Goal: Task Accomplishment & Management: Manage account settings

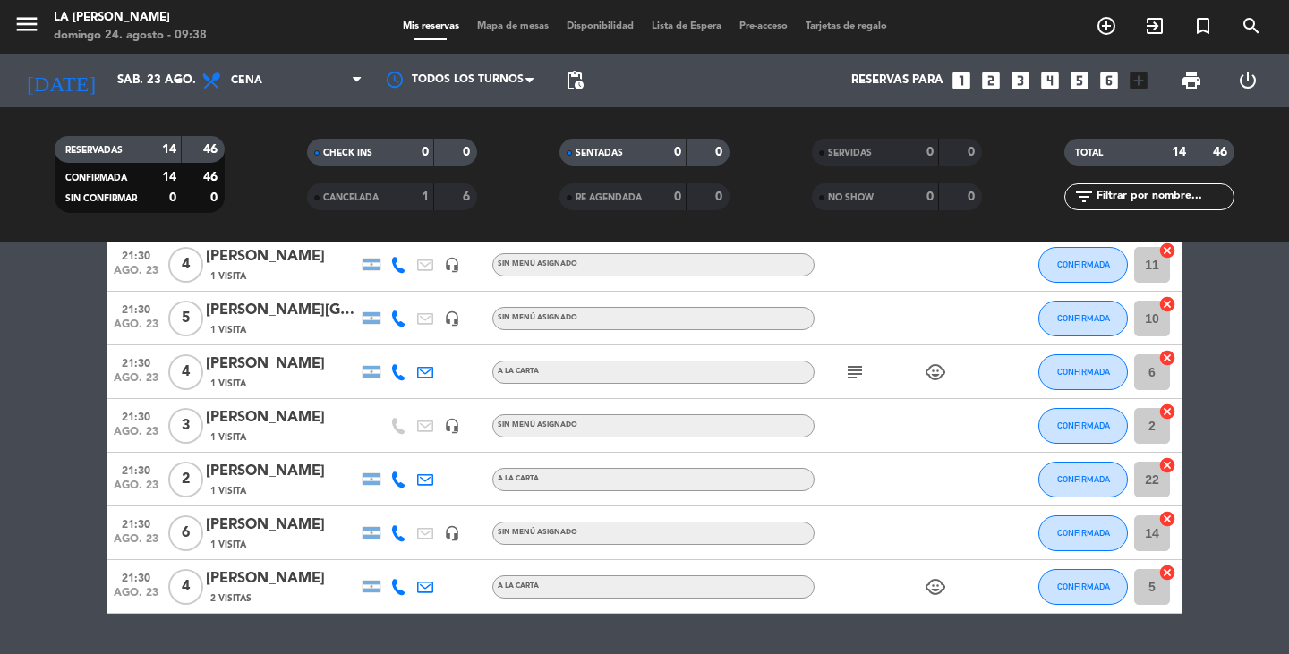
scroll to position [511, 0]
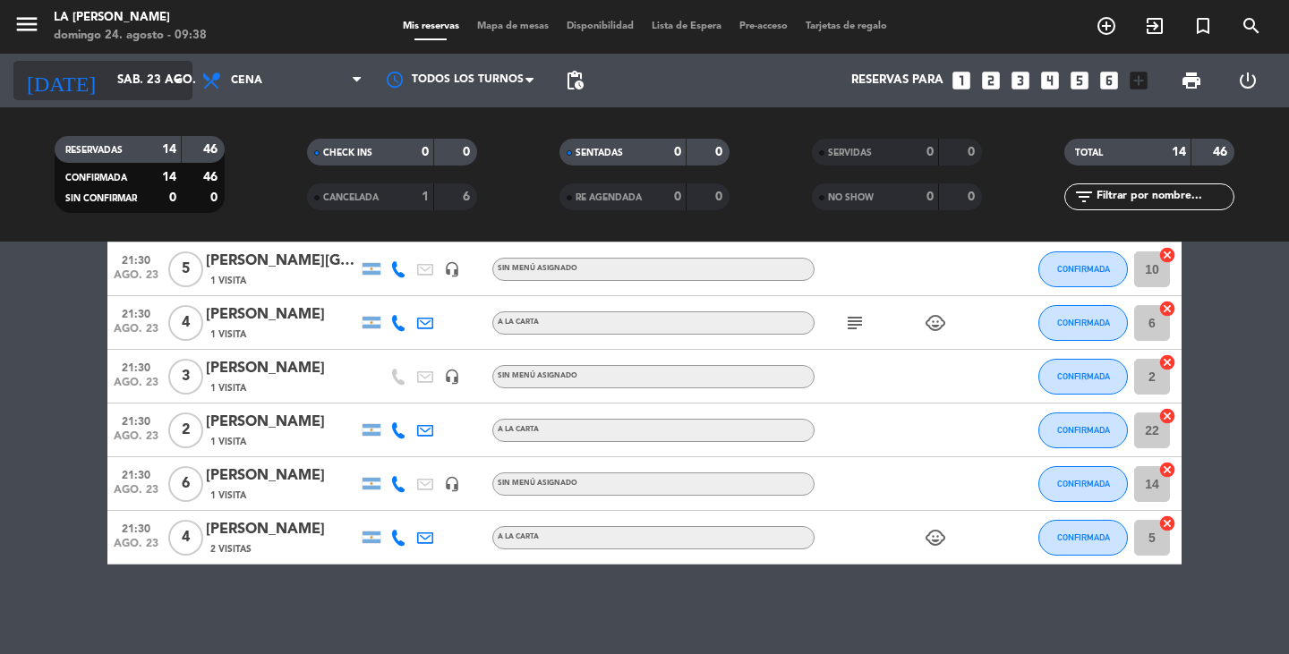
click at [148, 90] on input "sáb. 23 ago." at bounding box center [187, 80] width 158 height 32
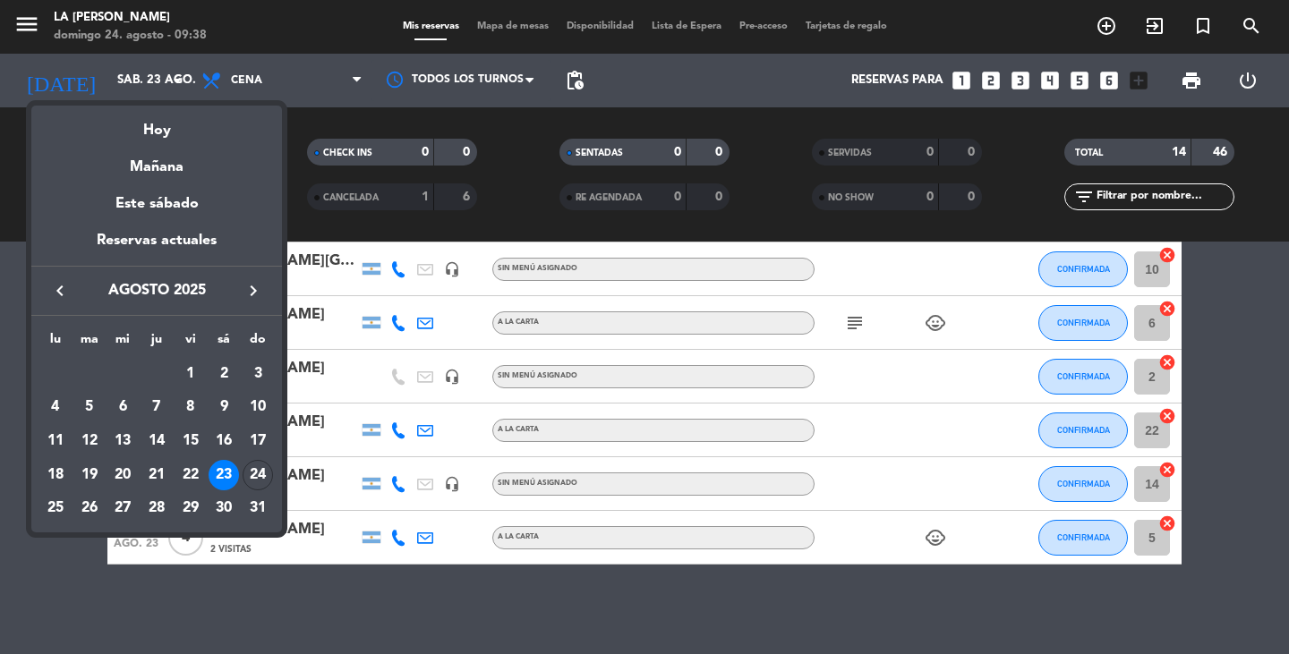
click at [190, 132] on div "Hoy" at bounding box center [156, 124] width 251 height 37
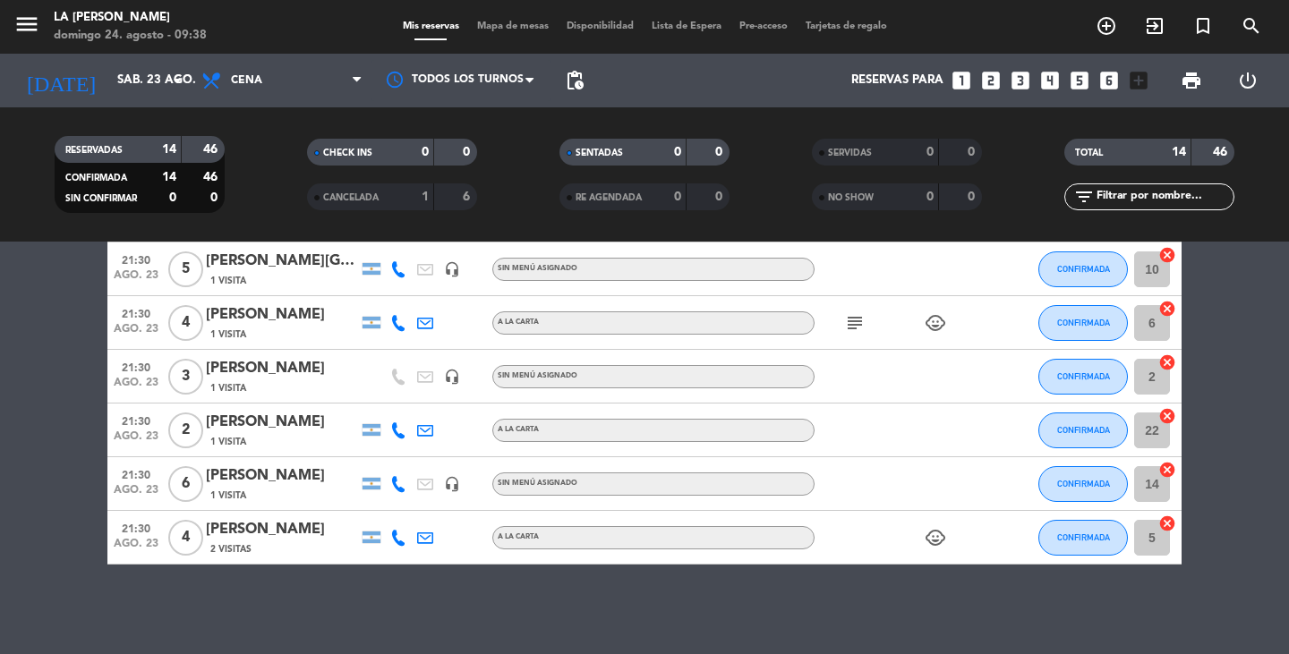
type input "dom. 24 ago."
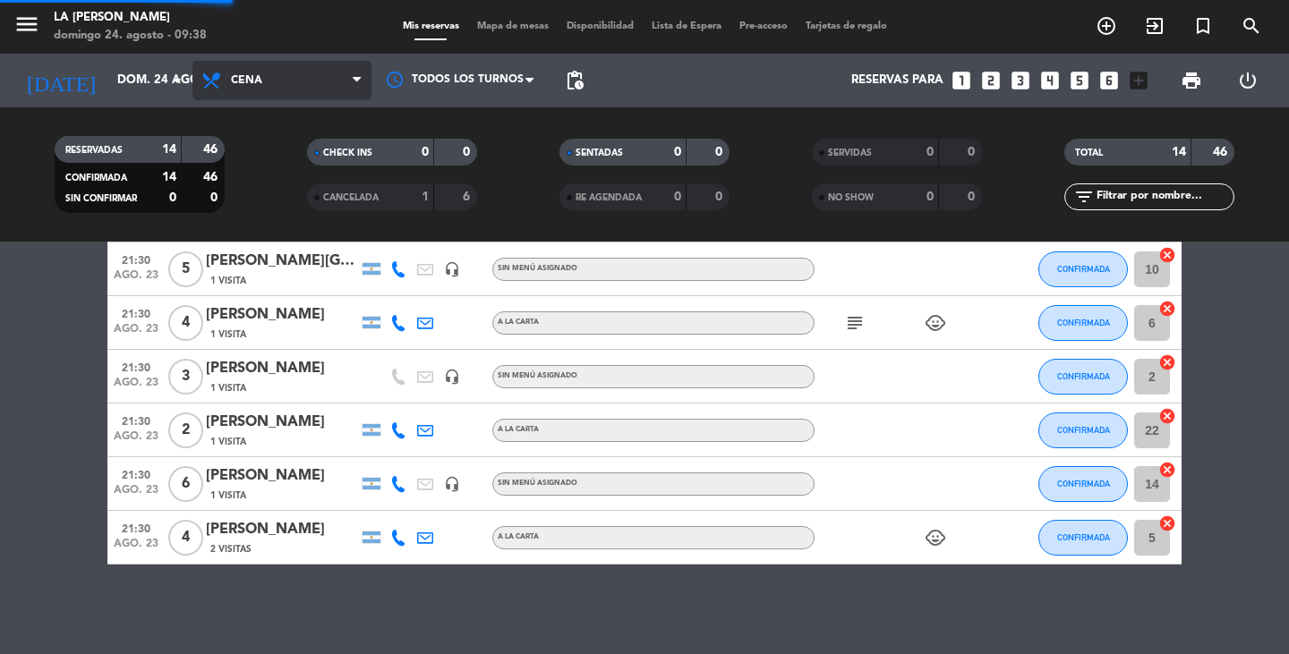
click at [210, 74] on icon at bounding box center [214, 80] width 26 height 21
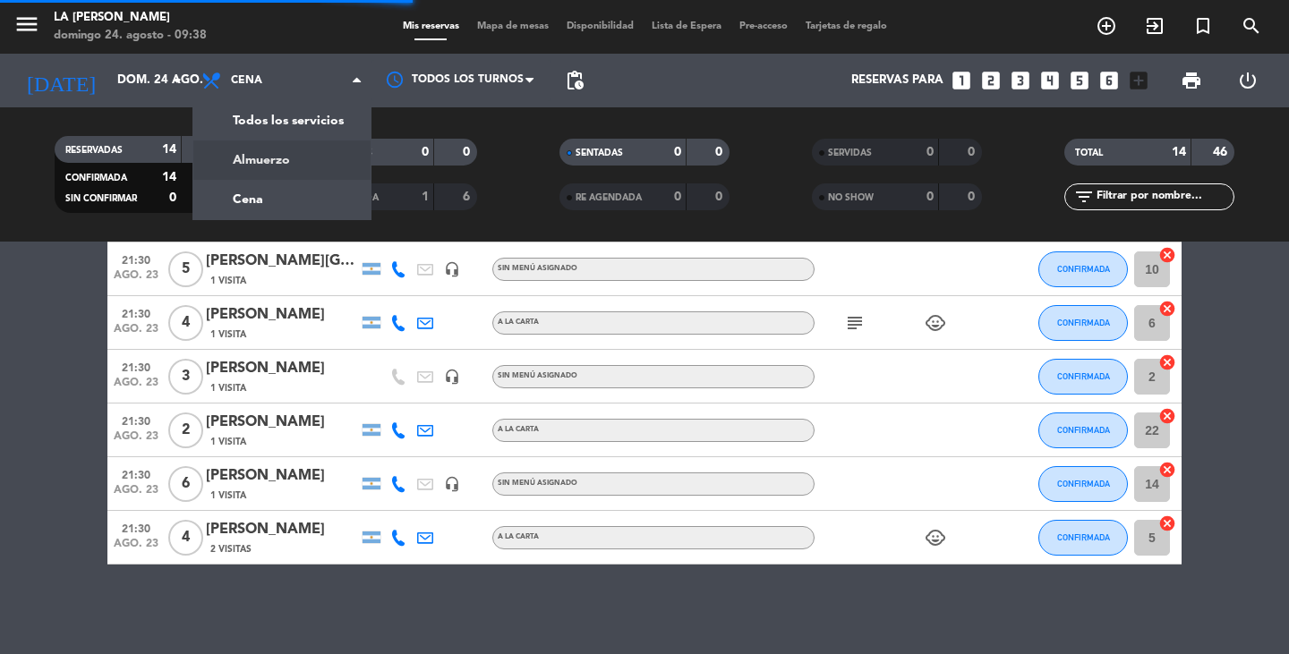
scroll to position [0, 0]
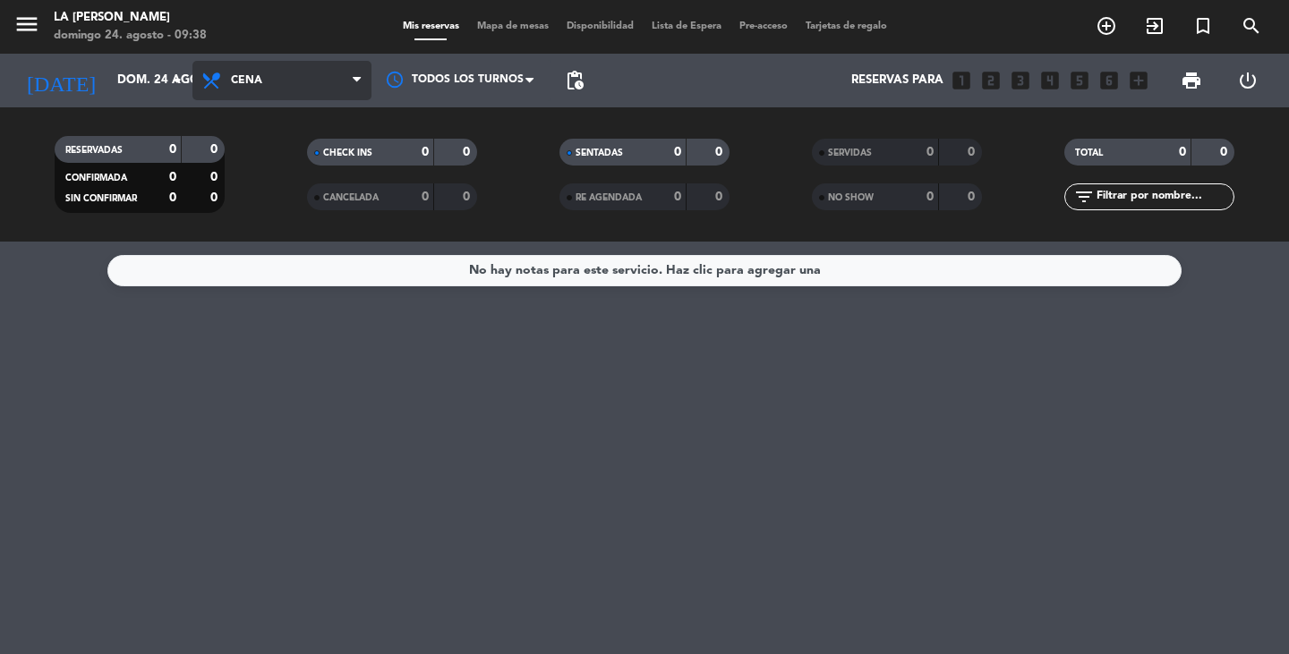
click at [248, 73] on span "Cena" at bounding box center [281, 80] width 179 height 39
click at [275, 148] on div "menu LA [PERSON_NAME][DATE] 24. agosto - 09:38 Mis reservas Mapa de mesas Dispo…" at bounding box center [644, 121] width 1289 height 242
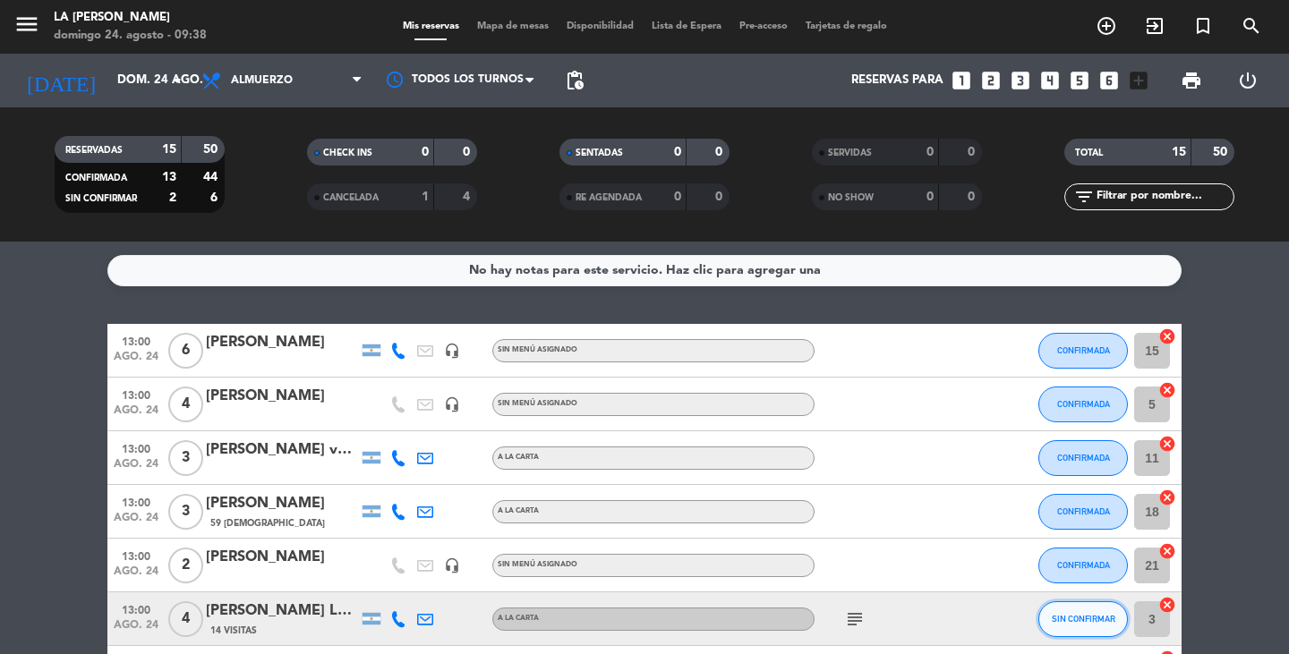
click at [943, 514] on span "SIN CONFIRMAR" at bounding box center [1084, 619] width 64 height 10
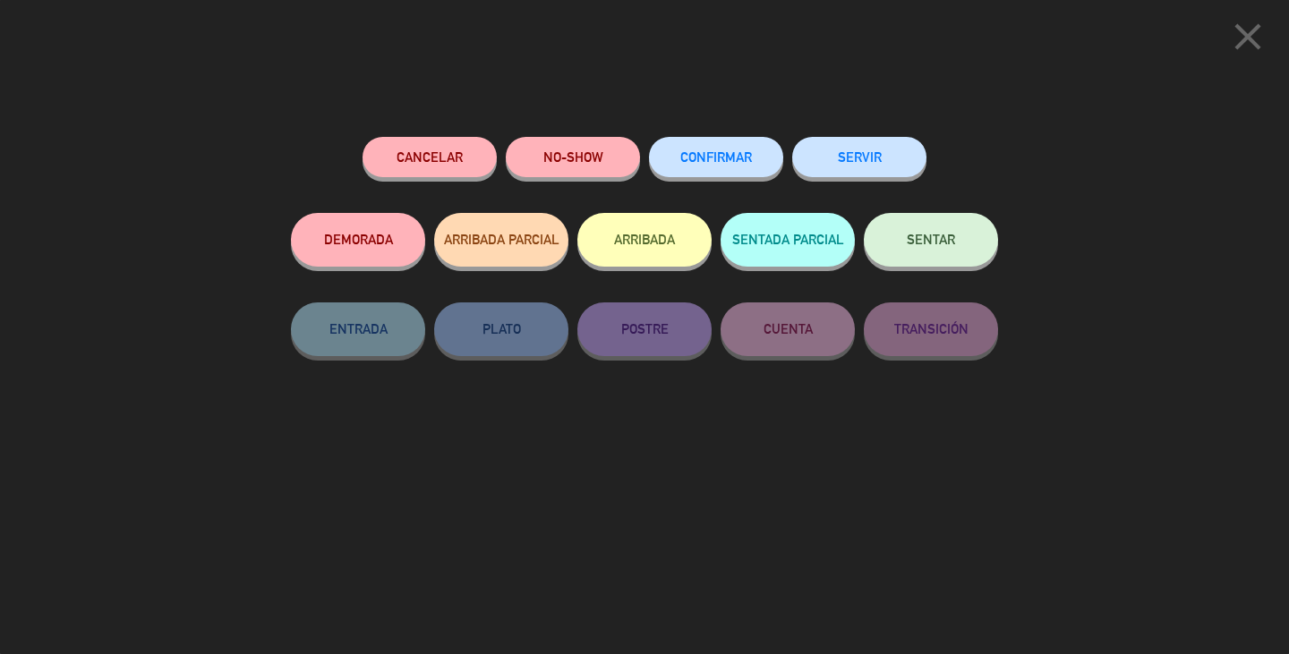
click at [722, 158] on span "CONFIRMAR" at bounding box center [716, 156] width 72 height 15
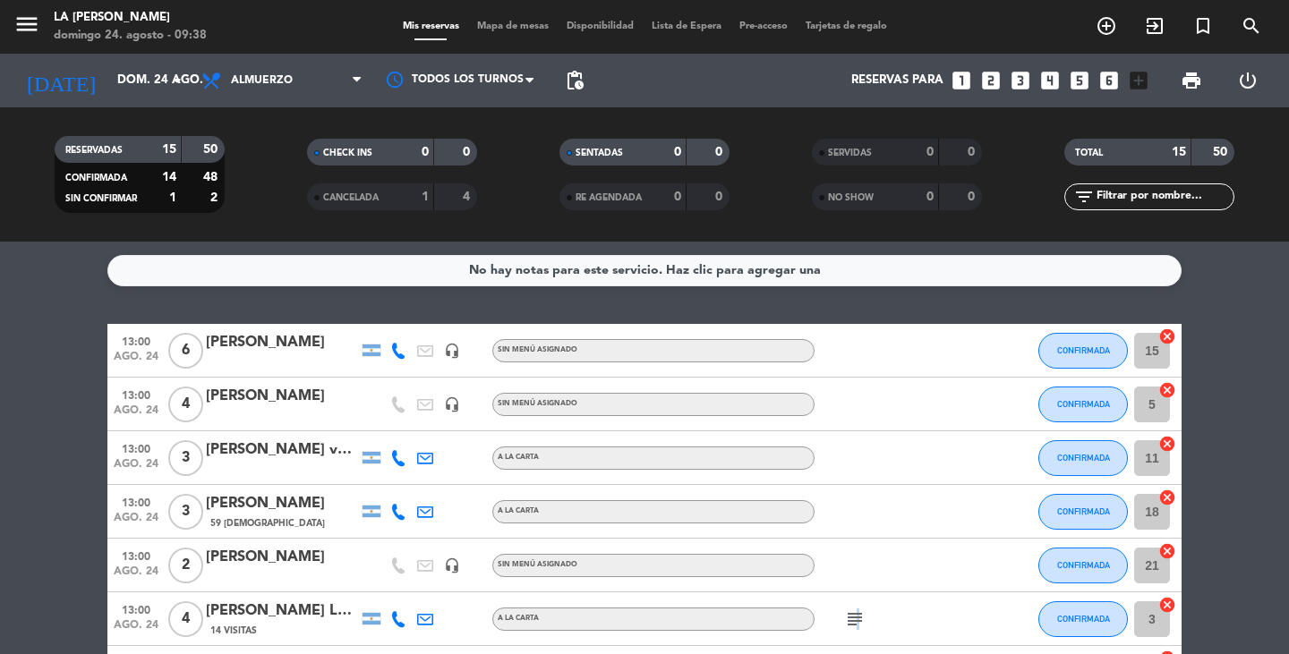
click at [855, 514] on icon "subject" at bounding box center [854, 619] width 21 height 21
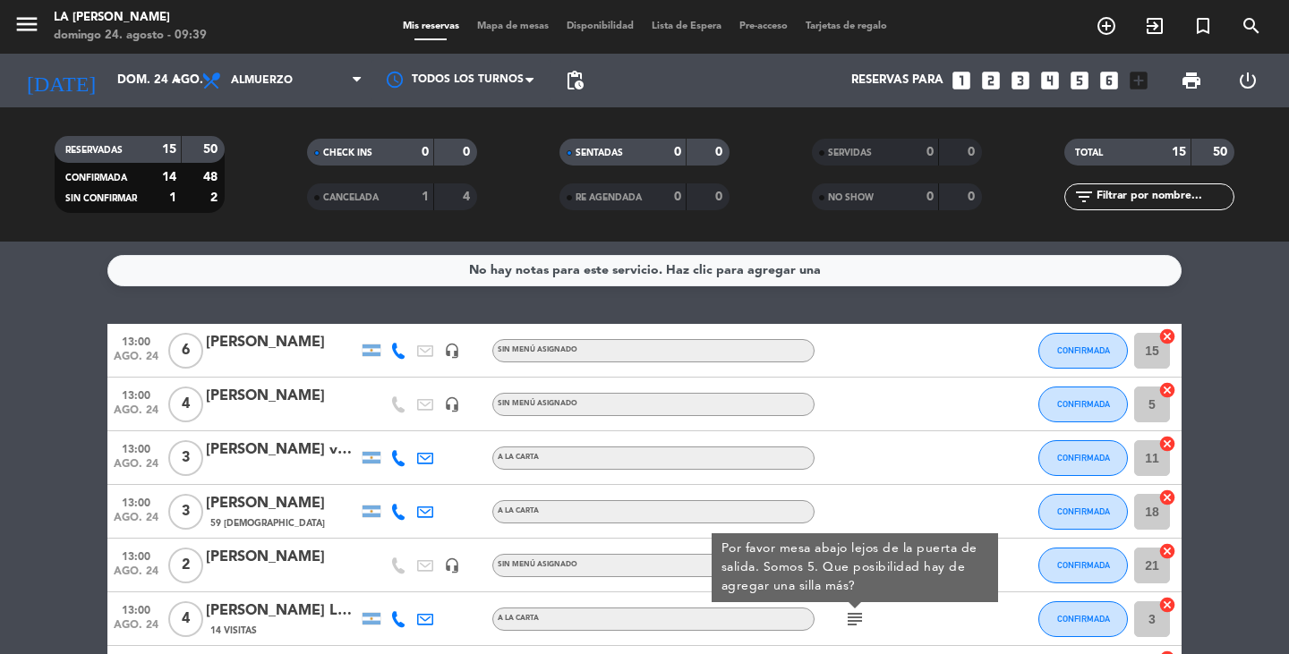
click at [289, 514] on div "[PERSON_NAME] Le Gammari" at bounding box center [282, 611] width 152 height 23
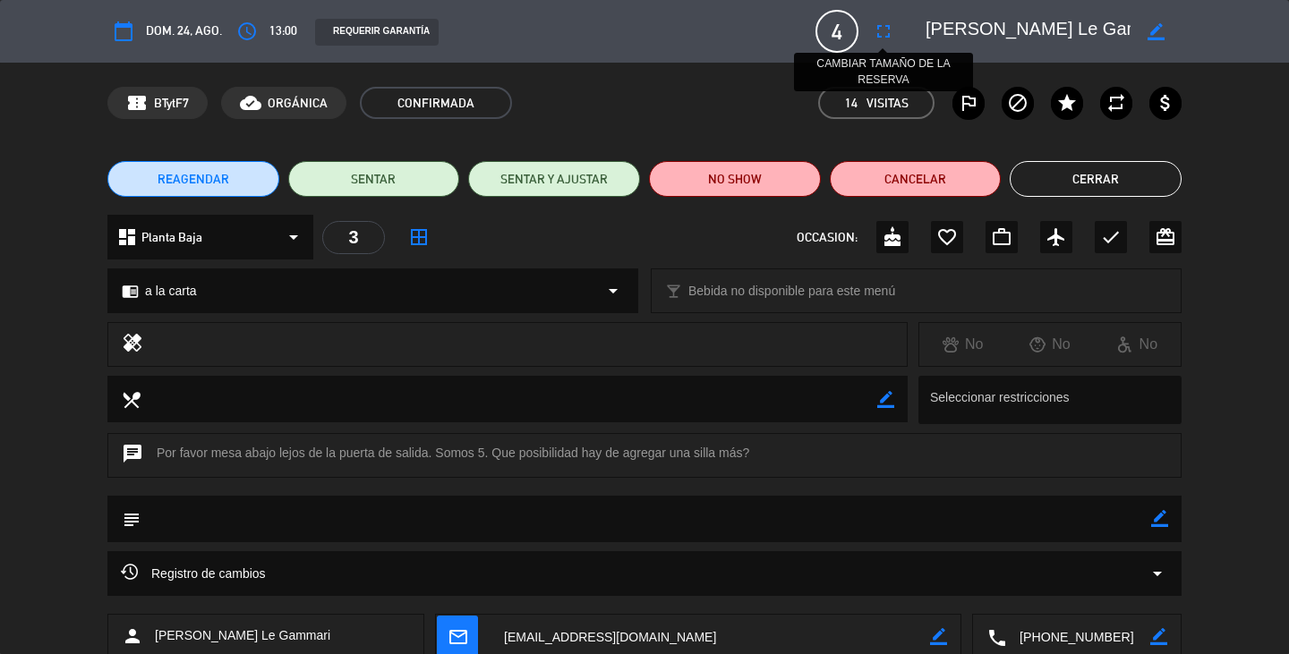
click at [884, 38] on icon "fullscreen" at bounding box center [883, 31] width 21 height 21
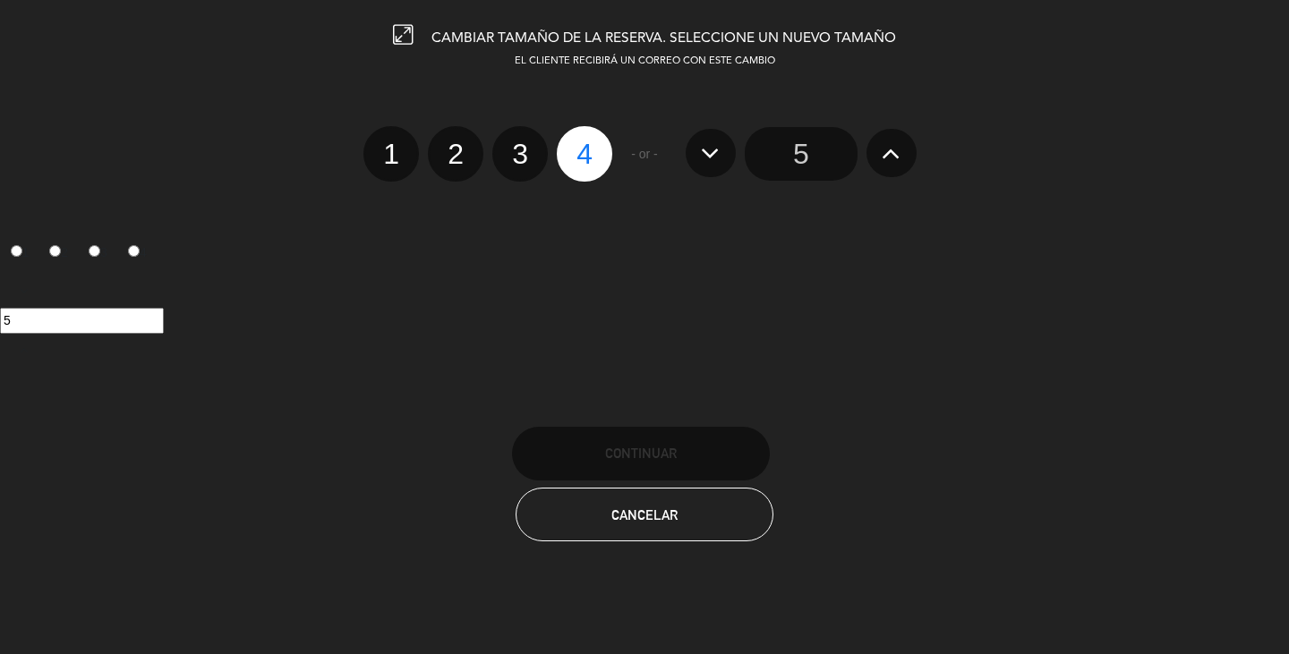
click at [816, 158] on input "5" at bounding box center [801, 154] width 113 height 54
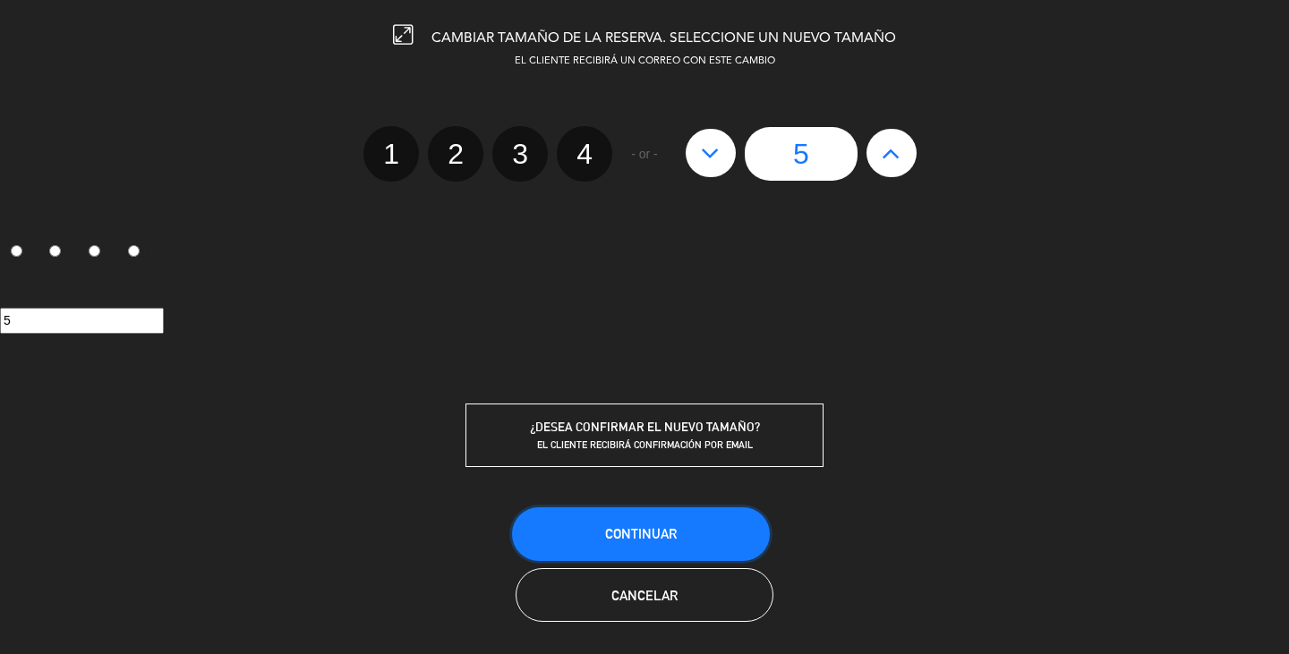
click at [649, 514] on span "Continuar" at bounding box center [641, 533] width 72 height 15
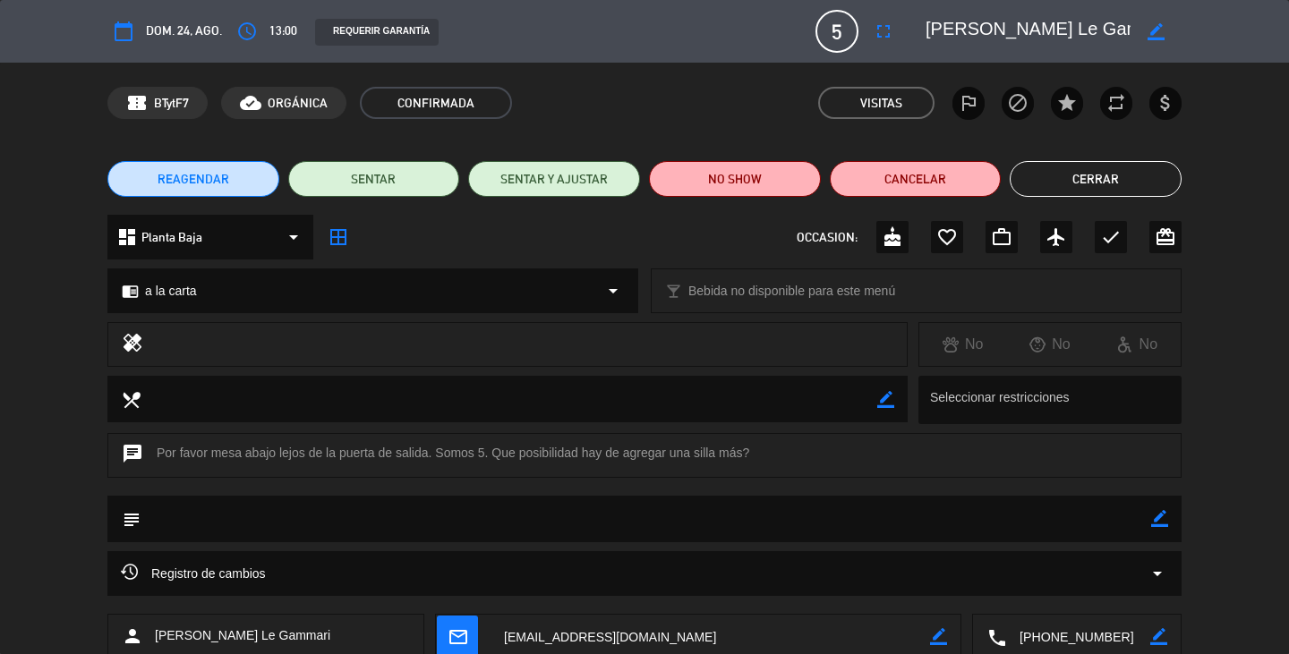
click at [943, 181] on button "Cerrar" at bounding box center [1096, 179] width 172 height 36
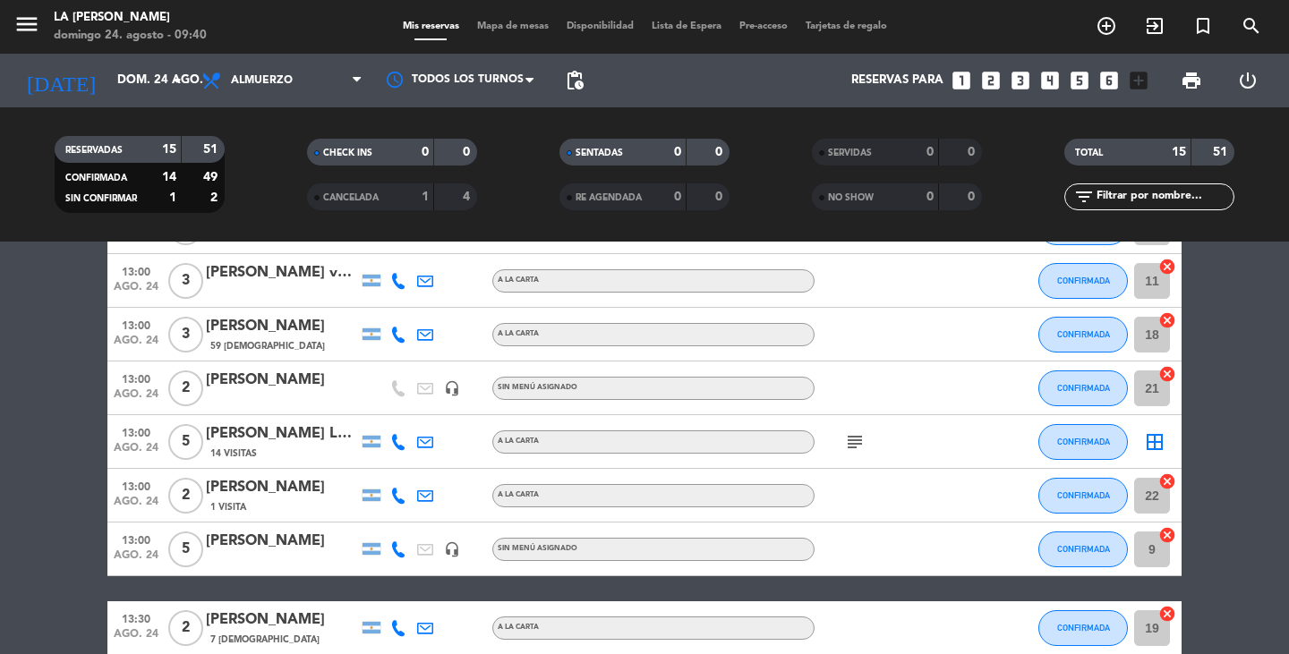
scroll to position [90, 0]
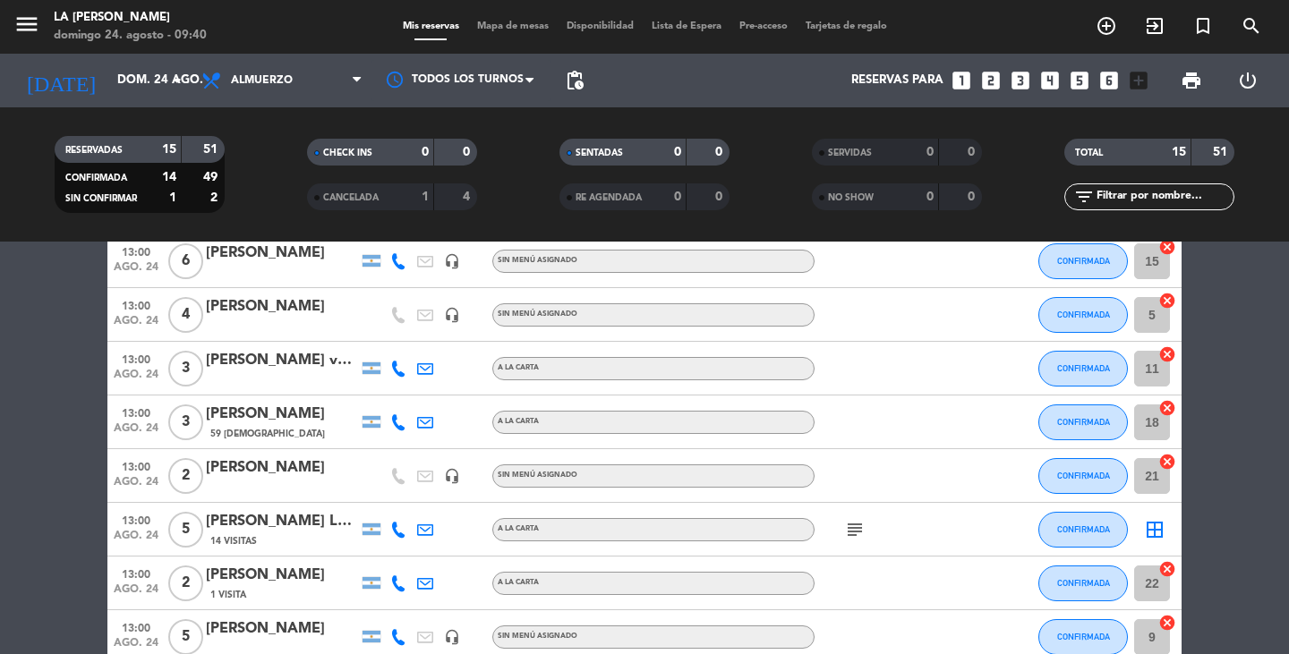
click at [283, 514] on div "[PERSON_NAME] Le Gammari" at bounding box center [282, 521] width 152 height 23
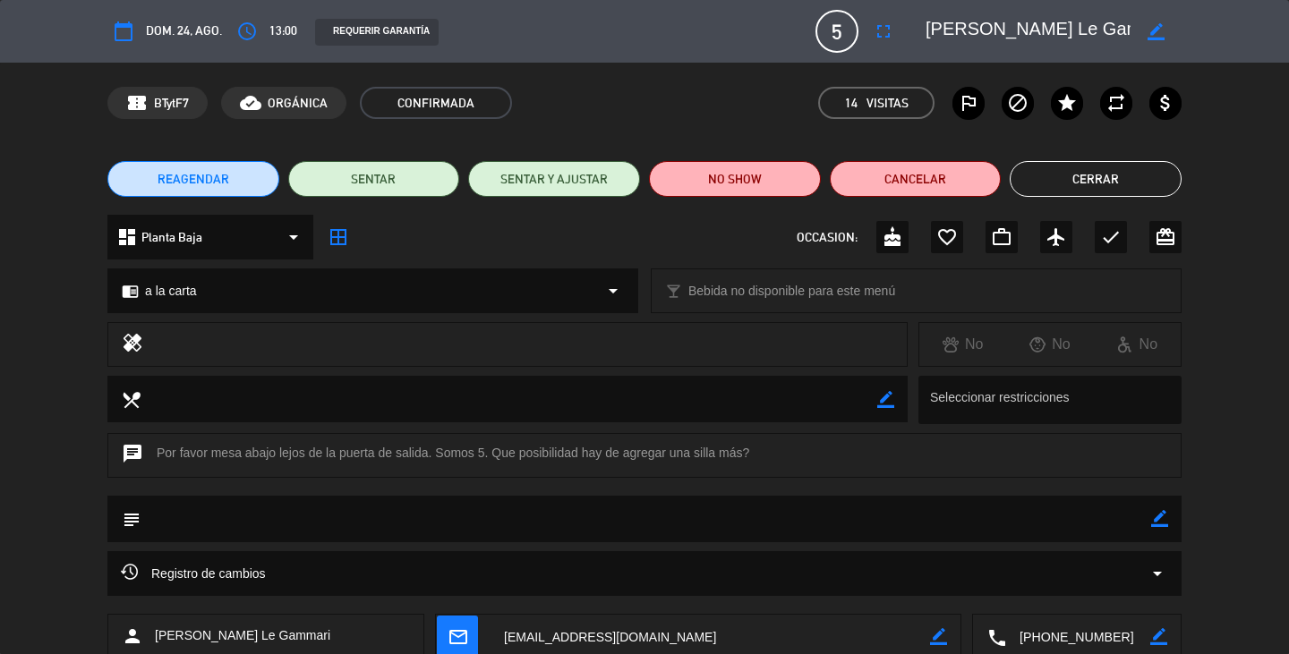
click at [943, 179] on button "Cerrar" at bounding box center [1096, 179] width 172 height 36
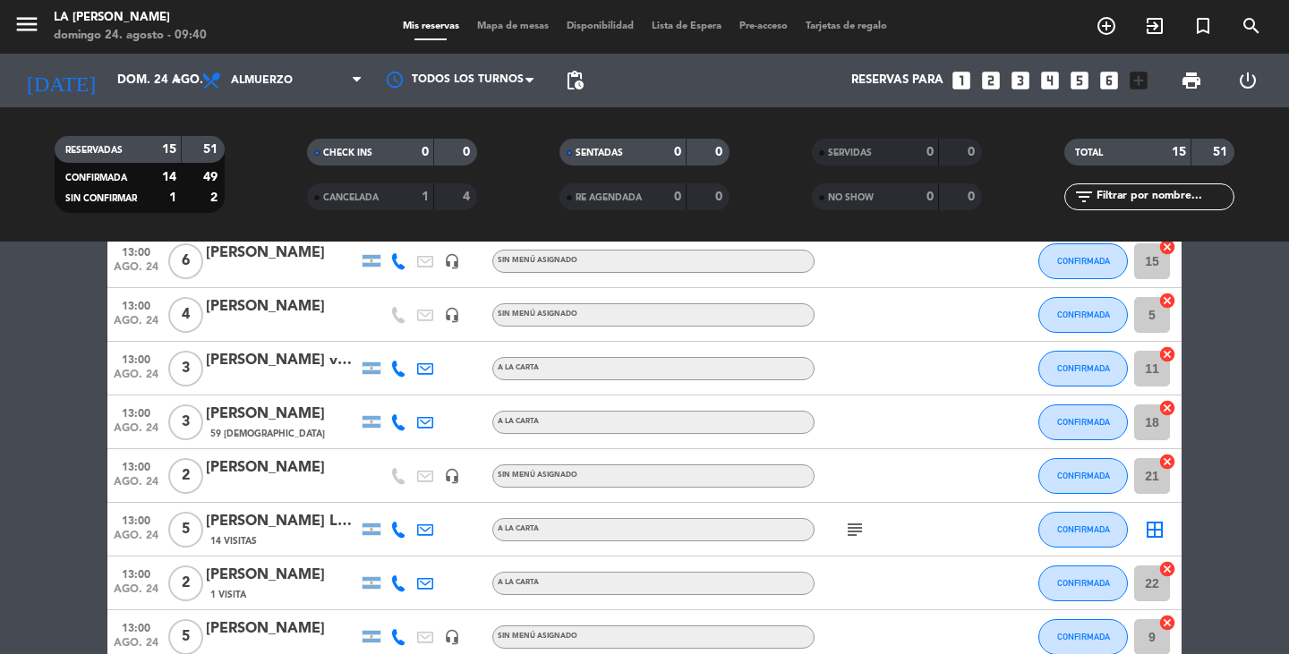
click at [943, 434] on bookings-row "13:00 [DATE] 6 [PERSON_NAME] headset_mic Sin menú asignado CONFIRMADA 15 cancel…" at bounding box center [644, 650] width 1289 height 831
